Goal: Information Seeking & Learning: Learn about a topic

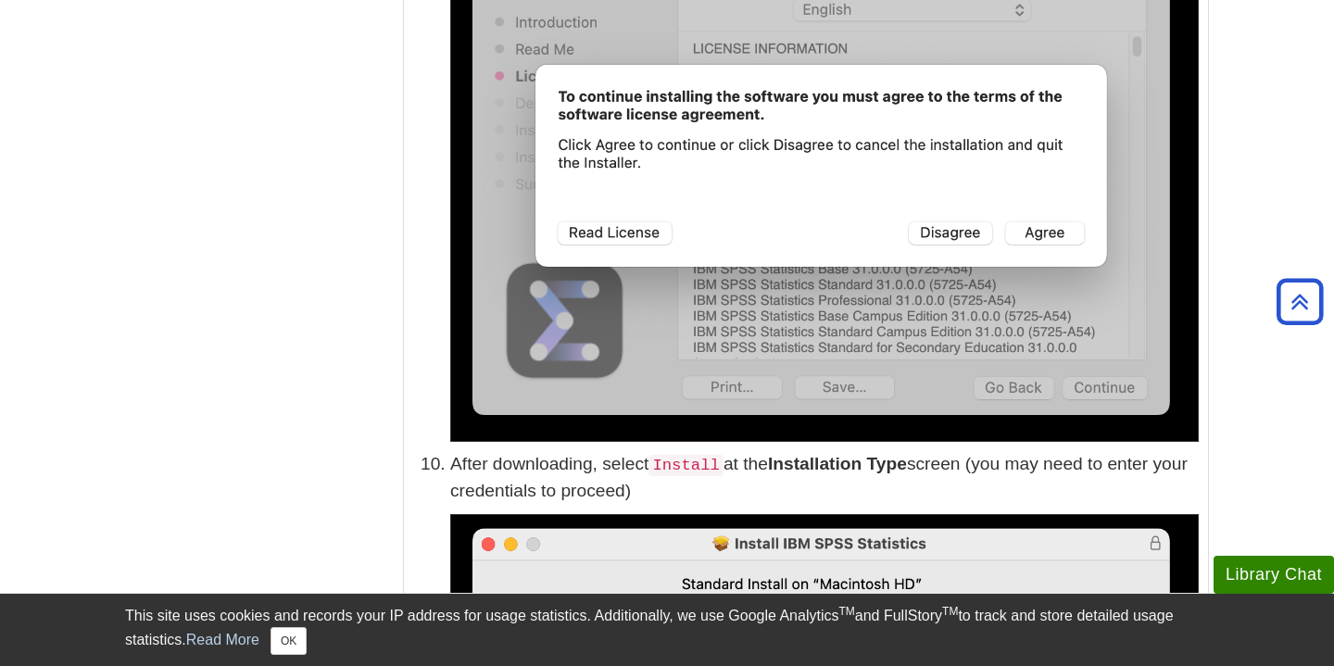
scroll to position [3549, 0]
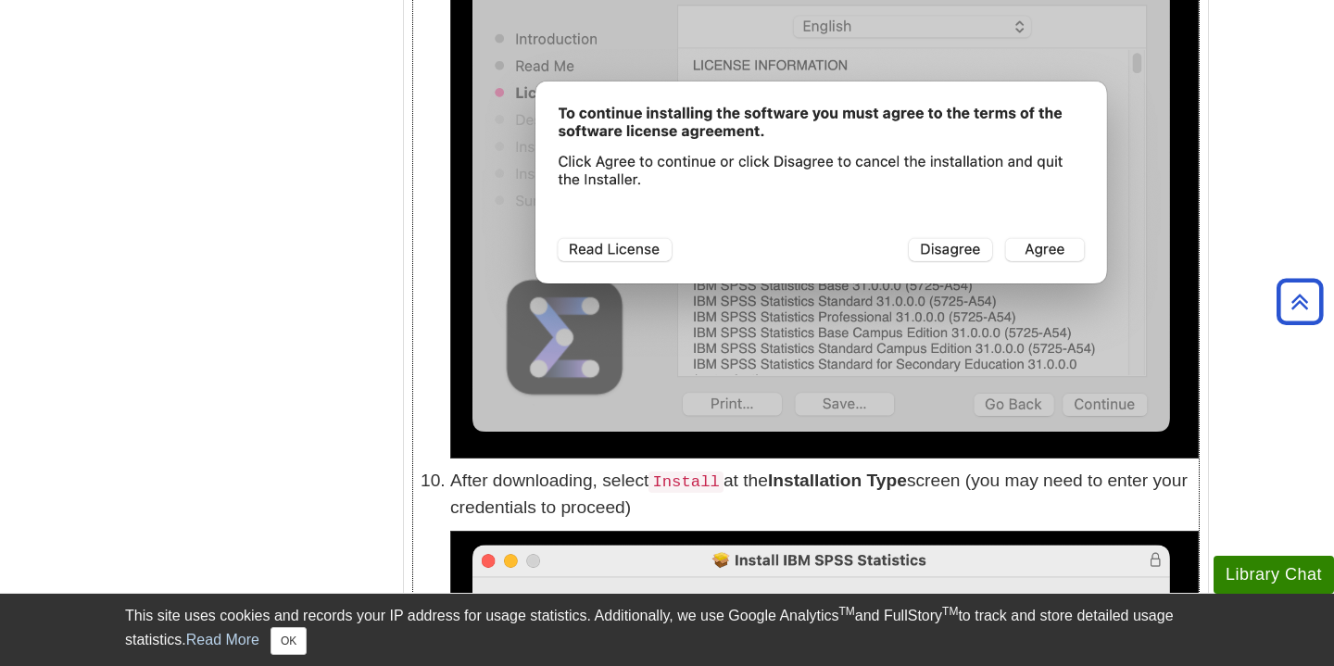
click at [1058, 249] on img at bounding box center [824, 188] width 748 height 540
click at [1054, 256] on img at bounding box center [824, 188] width 748 height 540
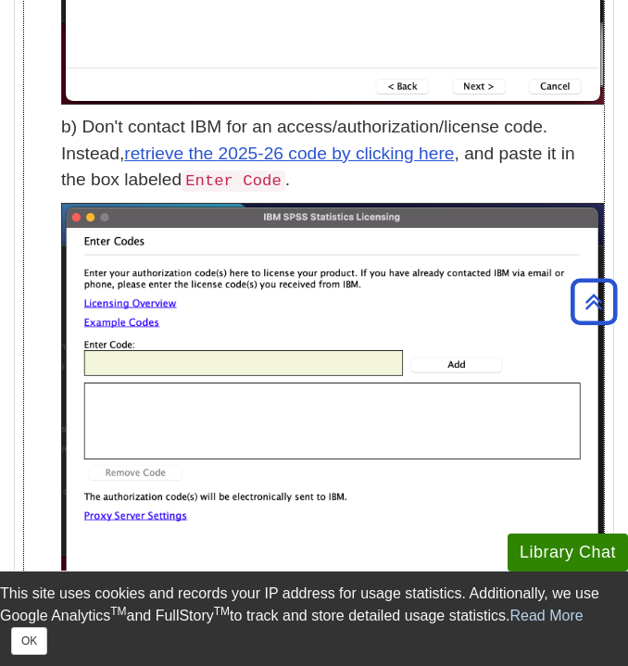
scroll to position [5183, 0]
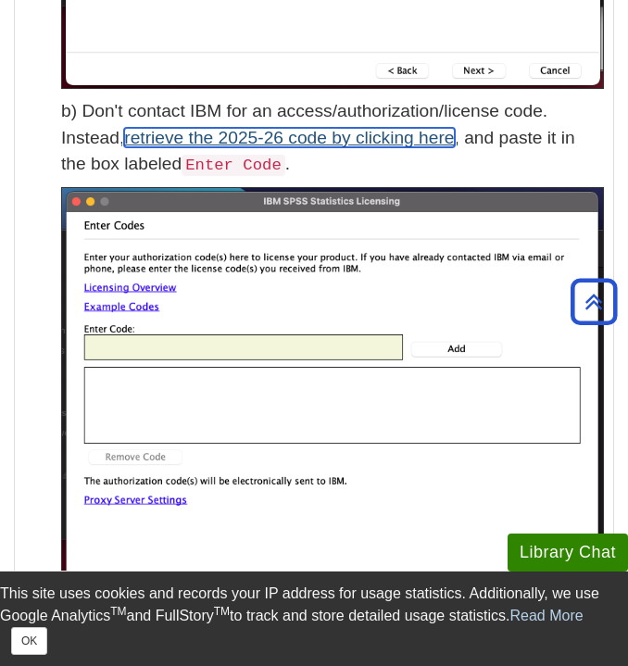
click at [431, 140] on link "retrieve the 2025-26 code by clicking here" at bounding box center [289, 137] width 330 height 19
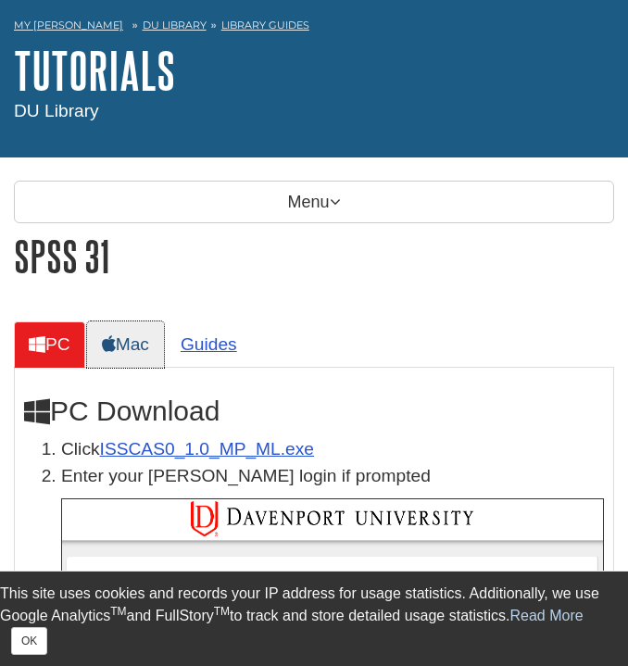
scroll to position [85, 0]
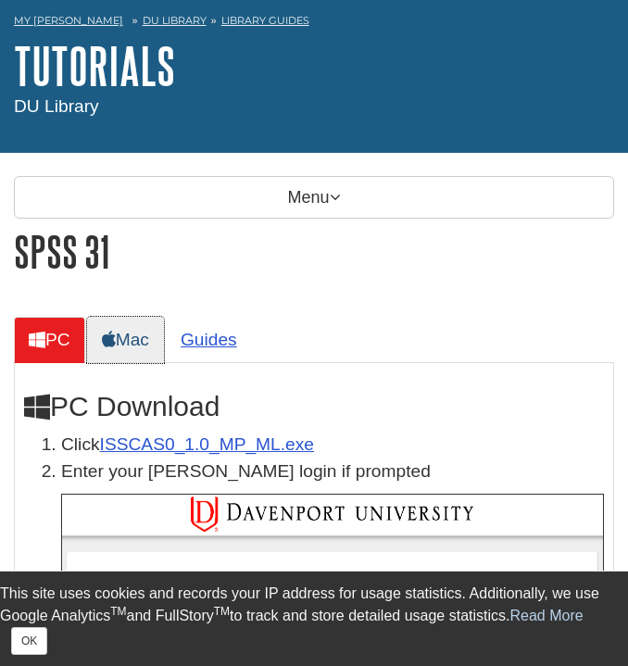
click at [141, 338] on link "Mac" at bounding box center [125, 339] width 77 height 45
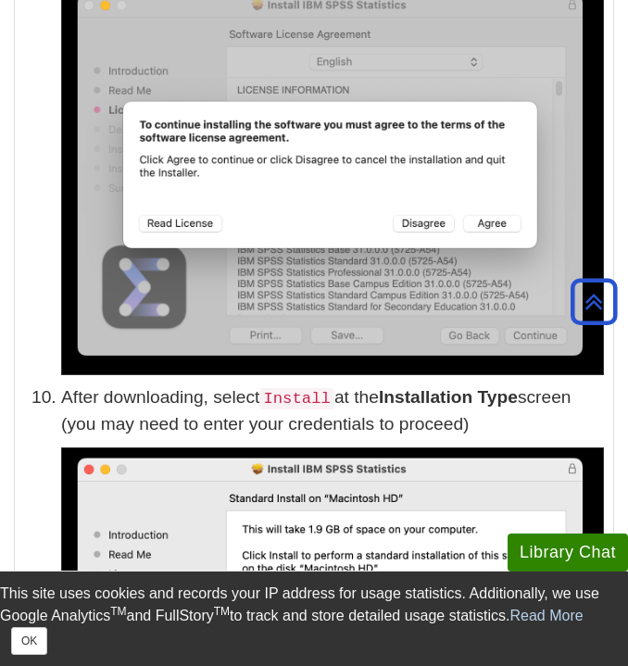
scroll to position [2768, 0]
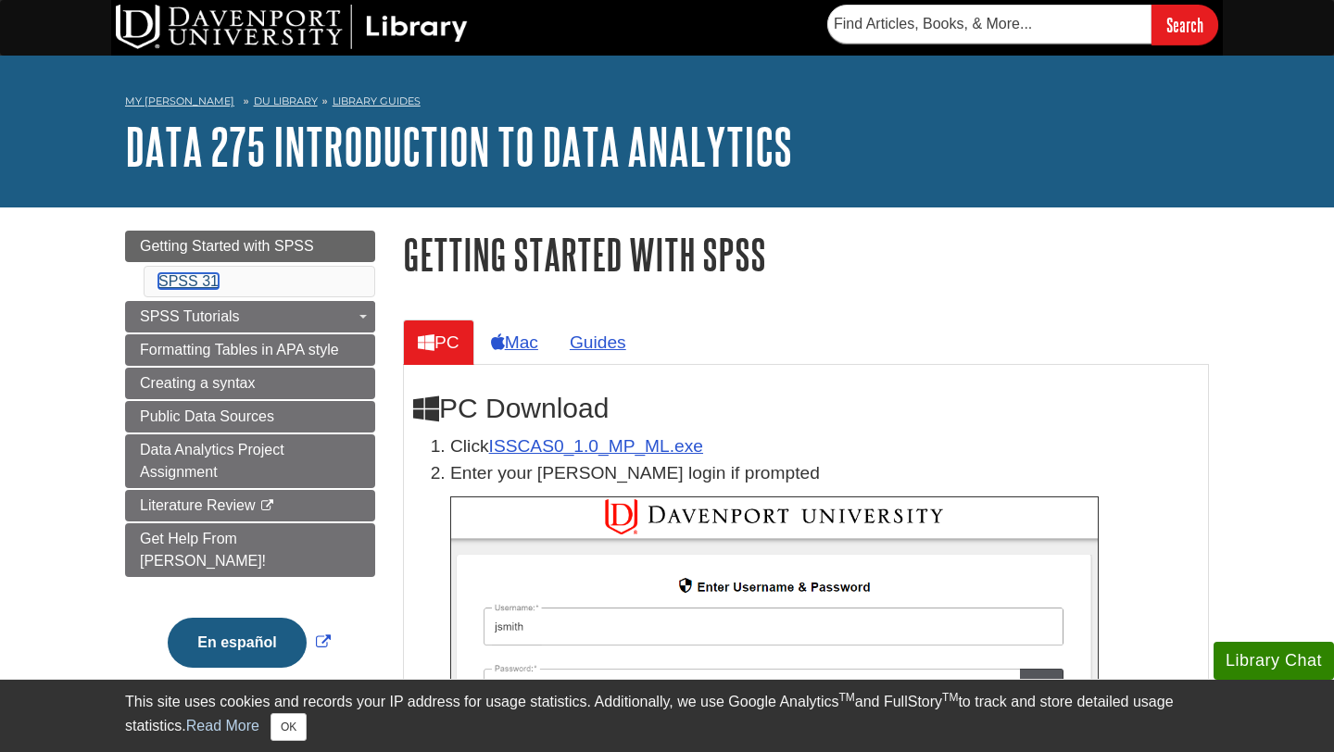
click at [202, 278] on link "SPSS 31" at bounding box center [188, 281] width 60 height 16
